Goal: Information Seeking & Learning: Learn about a topic

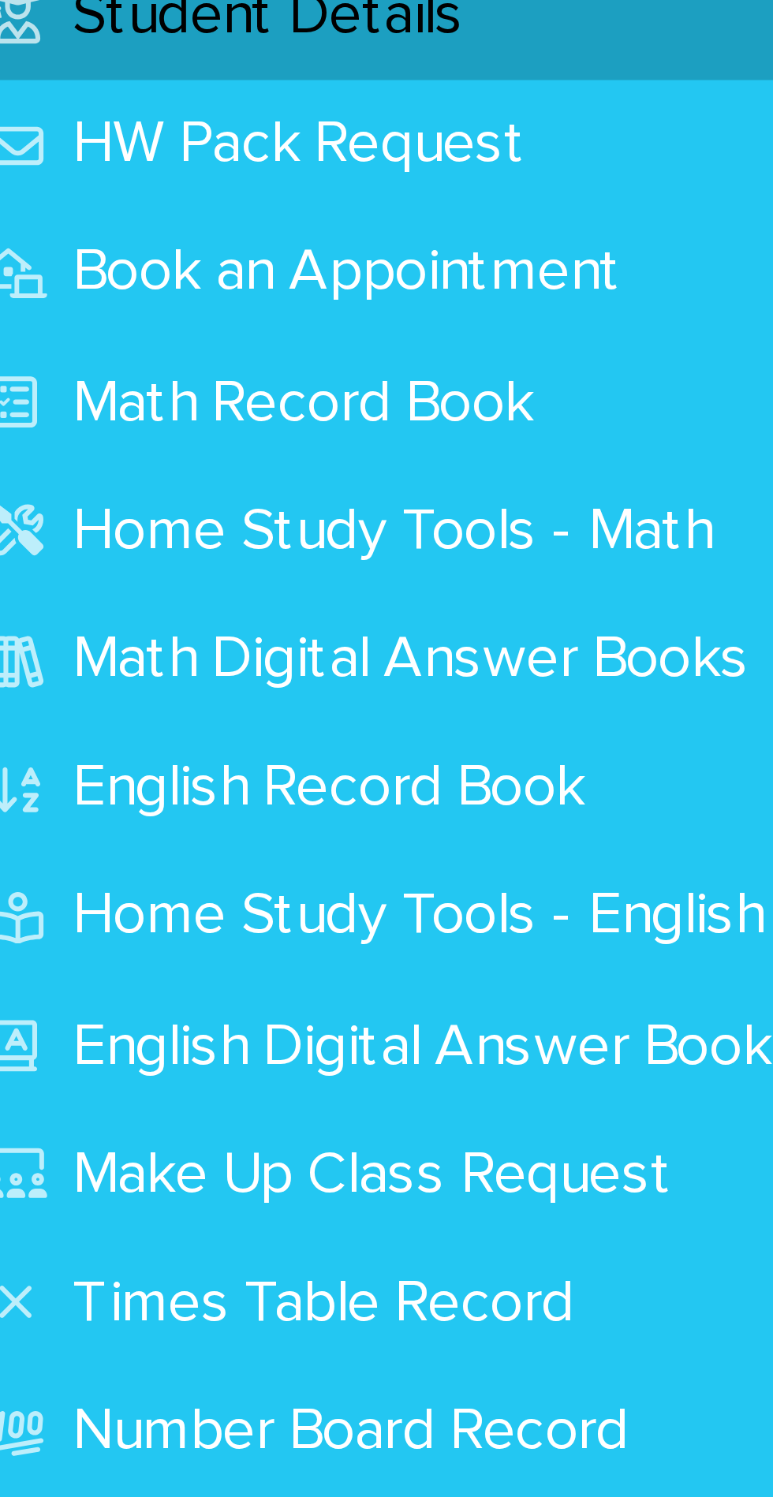
click at [110, 194] on p "Math Record Book" at bounding box center [77, 193] width 118 height 15
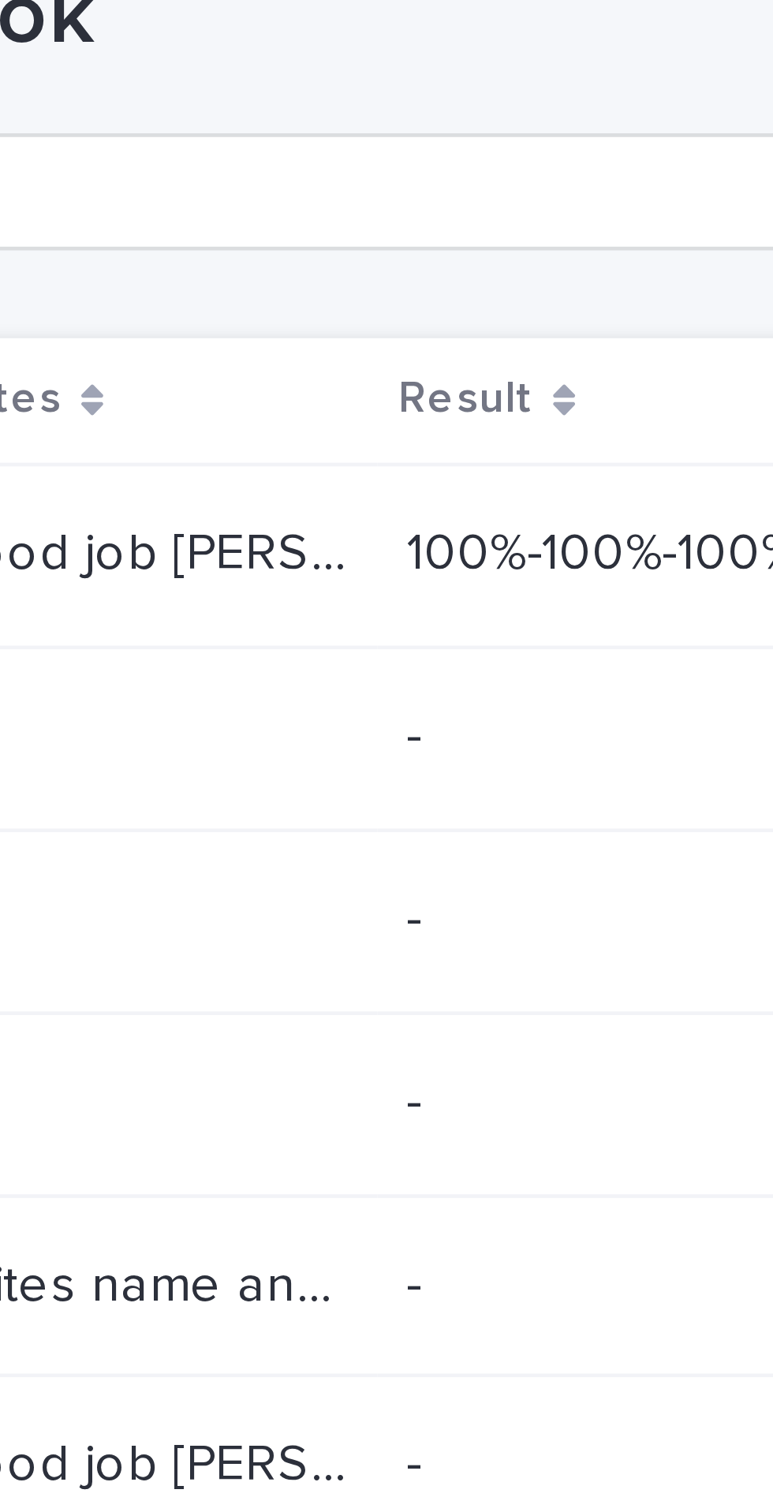
scroll to position [0, 132]
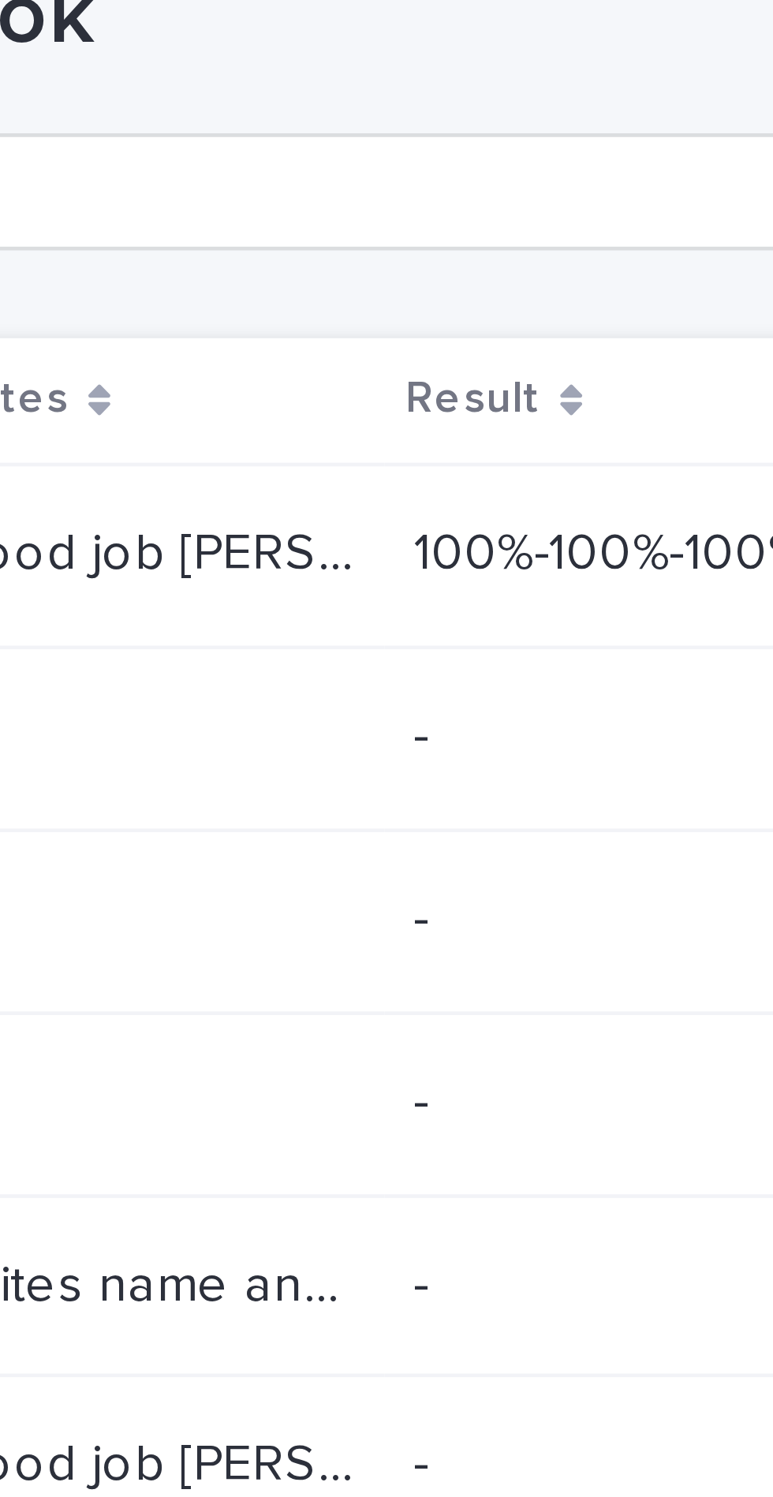
click at [464, 166] on p "Good job [PERSON_NAME]. -she did very well. She was able to count numbers till …" at bounding box center [447, 159] width 91 height 17
